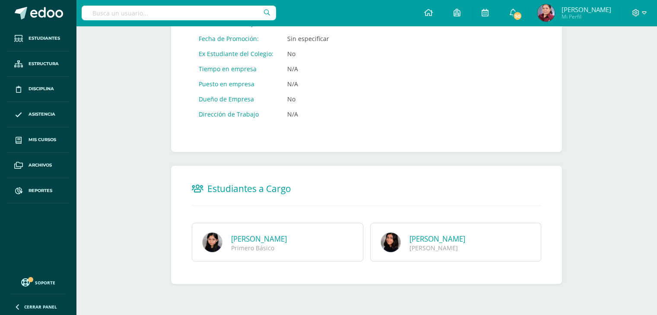
click at [36, 13] on span at bounding box center [46, 13] width 33 height 13
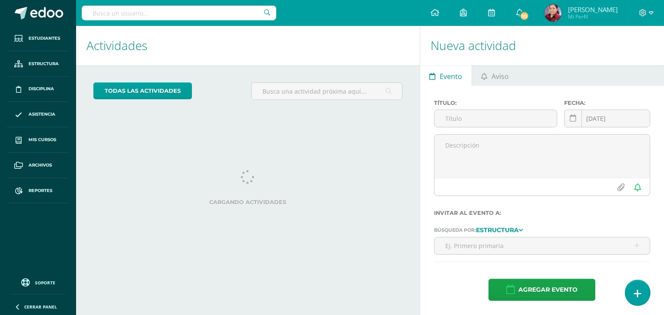
click at [633, 291] on icon at bounding box center [637, 294] width 8 height 10
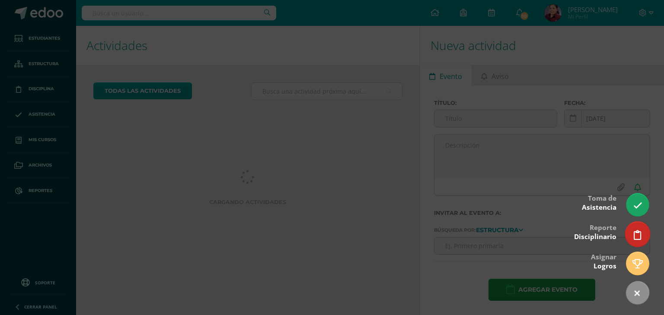
click at [634, 230] on icon at bounding box center [637, 235] width 8 height 10
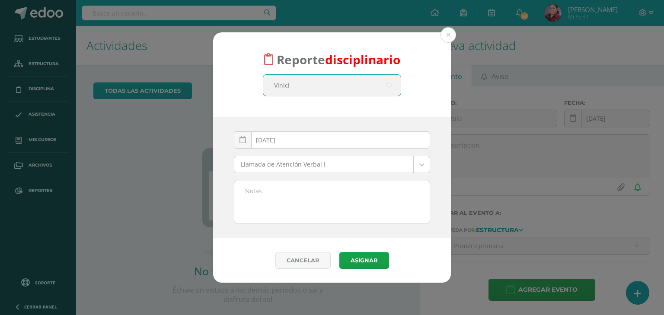
type input "[PERSON_NAME]"
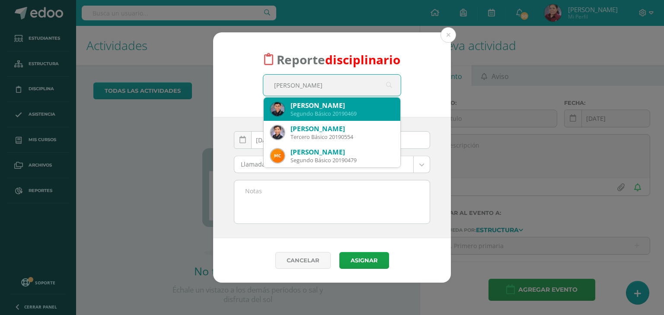
click at [344, 111] on div "Segundo Básico 20190469" at bounding box center [341, 113] width 103 height 7
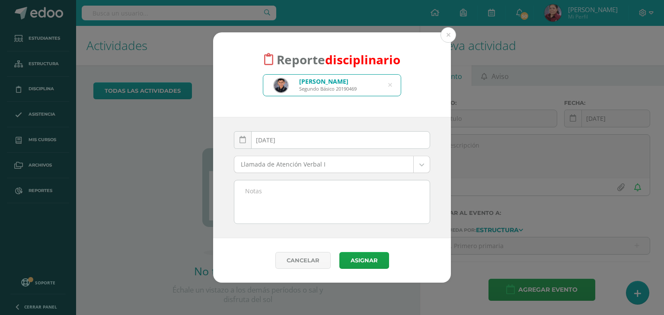
click at [433, 162] on div "Llamada de Atención Verbal I Llamada de Atención Verbal I Llamada de Atención V…" at bounding box center [331, 168] width 203 height 24
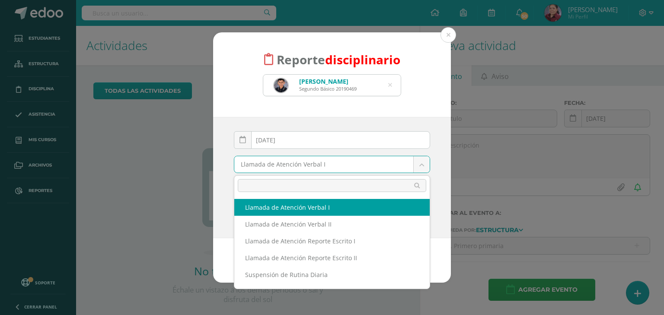
click at [425, 165] on body "Reporte disciplinario [PERSON_NAME] Segundo Básico 20190469 [PERSON_NAME] [DATE…" at bounding box center [332, 157] width 664 height 315
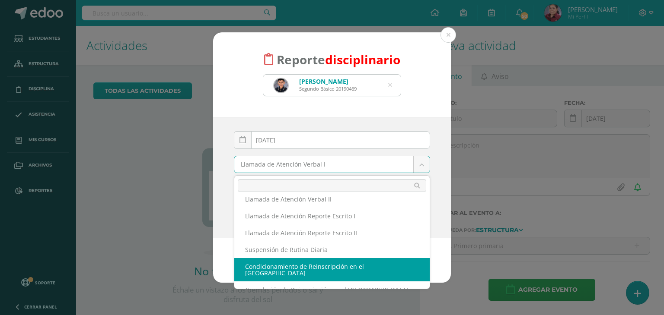
scroll to position [31, 0]
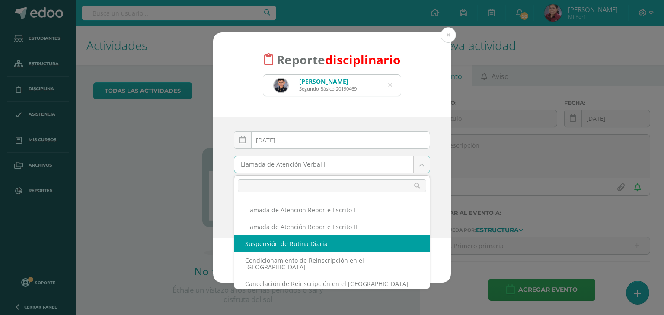
select select "15"
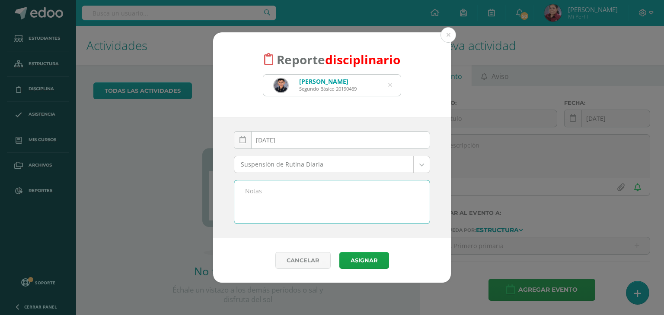
click at [281, 196] on textarea at bounding box center [331, 202] width 195 height 43
click at [318, 190] on textarea "Por incumplimiento del manual de convivencia inciso g. acumulación de dos repor…" at bounding box center [331, 202] width 195 height 43
click at [349, 191] on textarea "Por incumplimiento del Manual de convivencia inciso g. acumulación de dos repor…" at bounding box center [331, 202] width 195 height 43
click at [385, 196] on textarea "Por incumplimiento del Manual de Convivencia inciso g. acumulación de dos repor…" at bounding box center [331, 202] width 195 height 43
click at [397, 190] on textarea "Por incumplimiento del Manual de Convivencia inciso g. acumulación de dos repor…" at bounding box center [331, 202] width 195 height 43
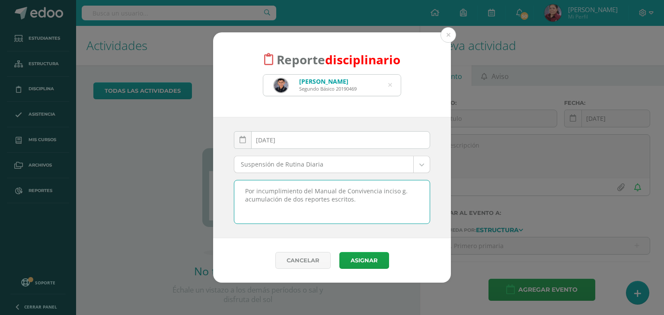
click at [380, 191] on textarea "Por incumplimiento del Manual de Convivencia inciso g. acumulación de dos repor…" at bounding box center [331, 202] width 195 height 43
click at [391, 208] on textarea "Por incumplimiento del Manual de Convivencia: Inciso g. acumulación de dos repo…" at bounding box center [331, 202] width 195 height 43
click at [261, 204] on textarea "Por incumplimiento del Manual de Convivencia: Inciso g. acumulación de dos repo…" at bounding box center [331, 202] width 195 height 43
click at [249, 209] on textarea "Por incumplimiento del Manual de Convivencia: Inciso g. acumulación de dos repo…" at bounding box center [331, 202] width 195 height 43
click at [309, 206] on textarea "Por incumplimiento del Manual de Convivencia: Numeral 7.3, inciso g. acumulació…" at bounding box center [331, 202] width 195 height 43
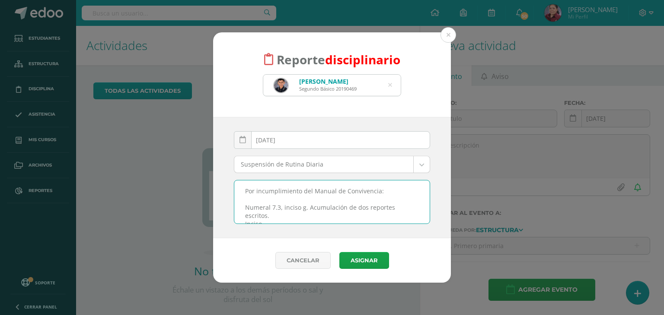
click at [271, 216] on textarea "Por incumplimiento del Manual de Convivencia: Numeral 7.3, inciso g. Acumulació…" at bounding box center [331, 202] width 195 height 43
click at [271, 196] on textarea "Por incumplimiento del Manual de Convivencia: Numeral 7.3, inciso g. Acumulació…" at bounding box center [331, 202] width 195 height 43
drag, startPoint x: 244, startPoint y: 196, endPoint x: 280, endPoint y: 194, distance: 36.3
click at [280, 194] on textarea "Por incumplimiento del Manual de Convivencia: Numeral 7.3, inciso g. Acumulació…" at bounding box center [331, 202] width 195 height 43
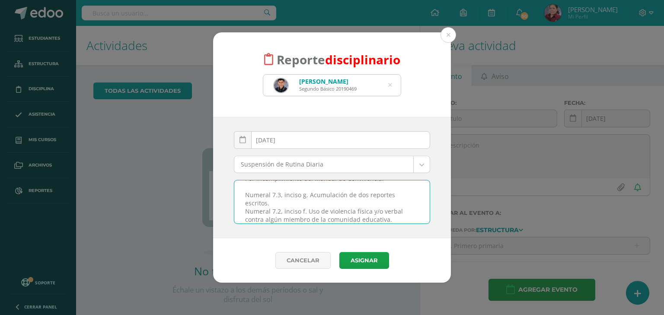
scroll to position [0, 0]
click at [276, 211] on textarea "Por incumplimiento del Manual de Convivencia: Numeral 7.3, inciso g. Acumulació…" at bounding box center [331, 202] width 195 height 43
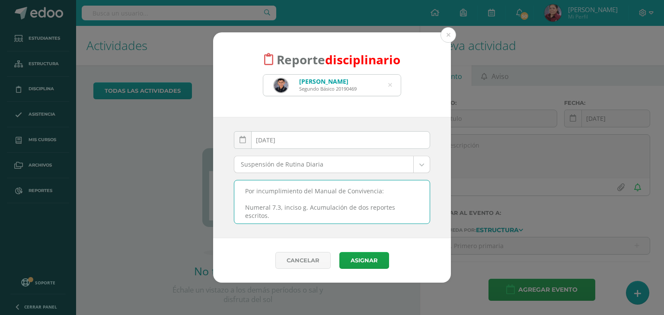
scroll to position [5, 0]
type textarea "Por incumplimiento del Manual de Convivencia: Numeral 7.3, inciso g. Acumulació…"
click at [371, 262] on button "Asignar" at bounding box center [364, 260] width 50 height 17
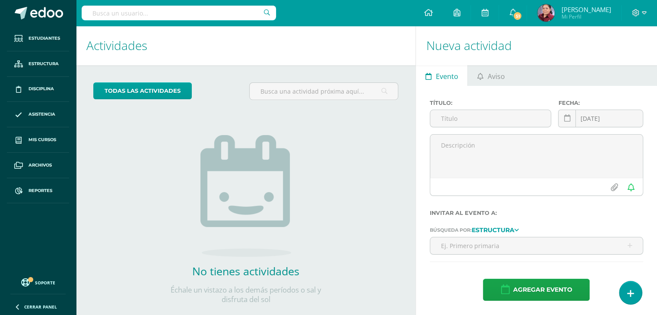
click at [213, 13] on input "text" at bounding box center [179, 13] width 194 height 15
click at [35, 89] on span "Disciplina" at bounding box center [41, 89] width 25 height 7
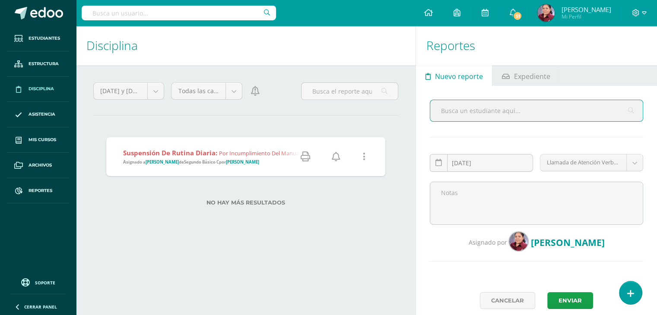
click at [305, 160] on icon at bounding box center [306, 157] width 10 height 10
